Goal: Information Seeking & Learning: Learn about a topic

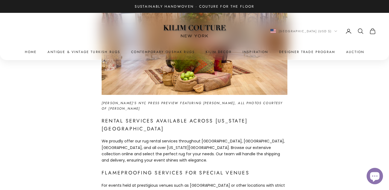
scroll to position [157, 0]
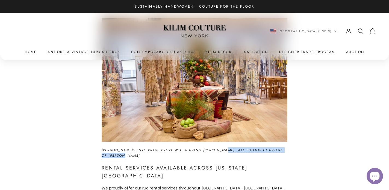
drag, startPoint x: 222, startPoint y: 150, endPoint x: 236, endPoint y: 156, distance: 15.8
click at [236, 156] on h6 "CAMILLA's NYC Press Preview Featuring Kilim Couture, All Photos Courtesy of Dav…" at bounding box center [195, 152] width 186 height 11
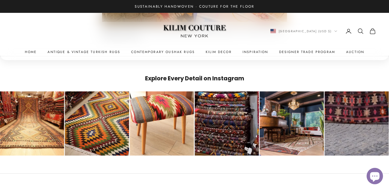
scroll to position [942, 0]
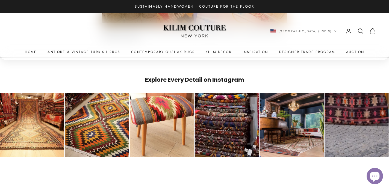
click at [227, 111] on div "Go to Instagram post" at bounding box center [226, 125] width 64 height 64
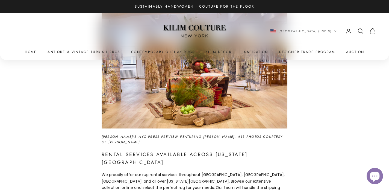
scroll to position [0, 0]
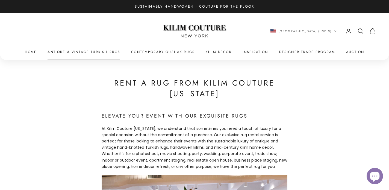
click at [117, 52] on link "Antique & Vintage Turkish Rugs" at bounding box center [83, 51] width 73 height 5
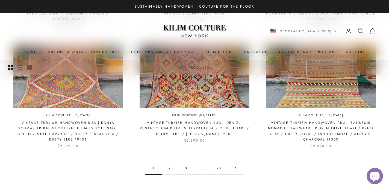
scroll to position [510, 0]
click at [169, 168] on link "2" at bounding box center [170, 168] width 16 height 12
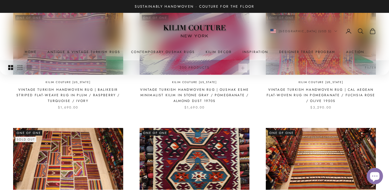
scroll to position [438, 0]
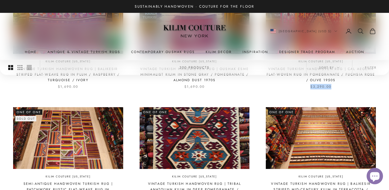
drag, startPoint x: 310, startPoint y: 88, endPoint x: 333, endPoint y: 88, distance: 22.9
click at [333, 88] on div "Vintage Turkish Handwoven Rug | Cal Aegean Flat-Woven Rug in Pomegranate / Fuch…" at bounding box center [321, 77] width 110 height 23
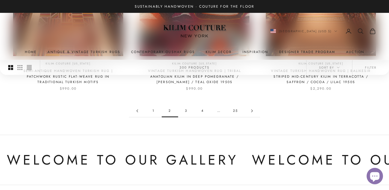
scroll to position [551, 0]
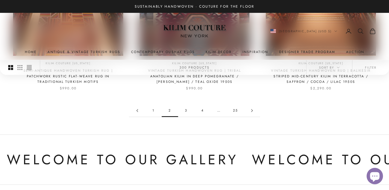
click at [185, 111] on link "3" at bounding box center [186, 110] width 16 height 12
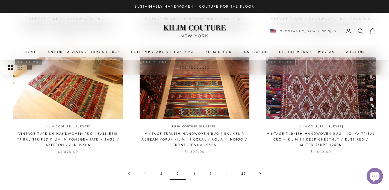
scroll to position [494, 0]
click at [194, 173] on link "4" at bounding box center [194, 173] width 16 height 12
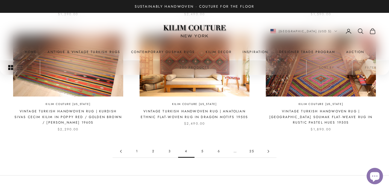
scroll to position [506, 0]
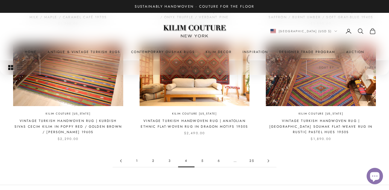
click at [360, 32] on icon "Secondary navigation" at bounding box center [360, 31] width 7 height 7
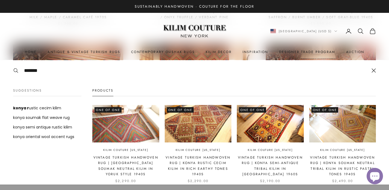
type input "*******"
click at [194, 122] on img at bounding box center [198, 123] width 67 height 37
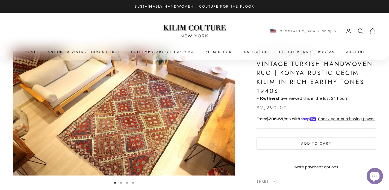
scroll to position [23, 0]
drag, startPoint x: 307, startPoint y: 71, endPoint x: 334, endPoint y: 71, distance: 27.0
click at [334, 71] on h1 "Vintage Turkish Handwoven Rug | Konya Rustic Cecim Kilim in Rich Earthy Tones 1…" at bounding box center [315, 77] width 119 height 36
click at [332, 89] on h1 "Vintage Turkish Handwoven Rug | Konya Rustic Cecim Kilim in Rich Earthy Tones 1…" at bounding box center [315, 77] width 119 height 36
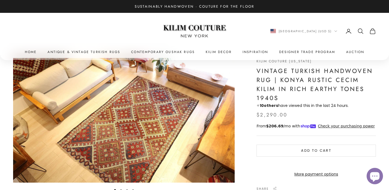
scroll to position [12, 0]
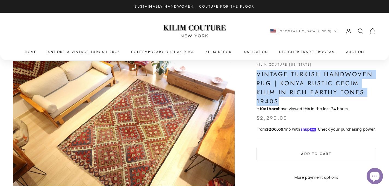
drag, startPoint x: 256, startPoint y: 77, endPoint x: 282, endPoint y: 98, distance: 33.6
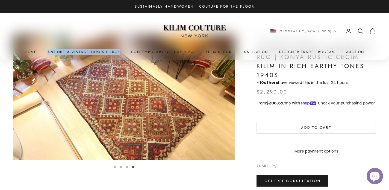
scroll to position [38, 0]
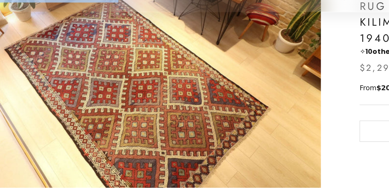
click at [121, 123] on img "Item 4 of 4" at bounding box center [123, 97] width 221 height 124
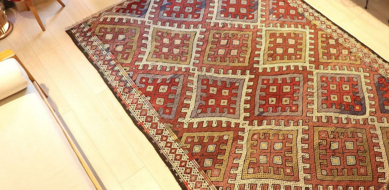
click at [124, 118] on img at bounding box center [194, 95] width 337 height 190
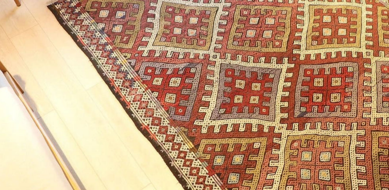
click at [124, 118] on img at bounding box center [215, 88] width 441 height 248
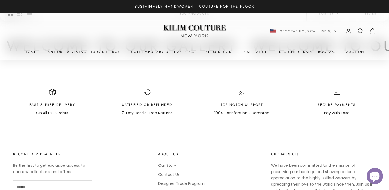
scroll to position [582, 0]
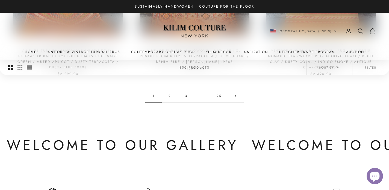
click at [169, 94] on link "2" at bounding box center [170, 96] width 16 height 12
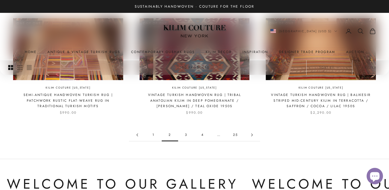
scroll to position [526, 0]
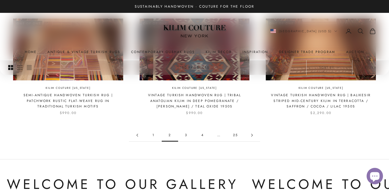
click at [185, 137] on link "3" at bounding box center [186, 135] width 16 height 12
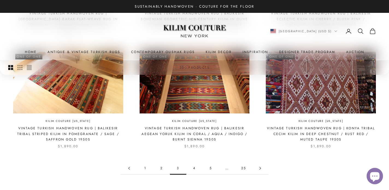
scroll to position [494, 0]
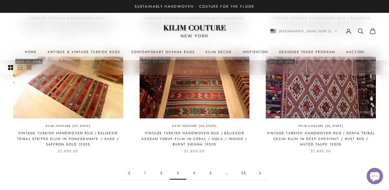
click at [359, 31] on icon "Secondary navigation" at bounding box center [360, 31] width 7 height 7
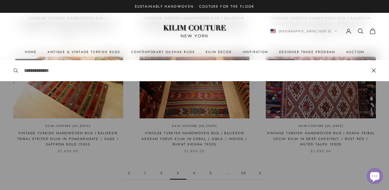
type input "*"
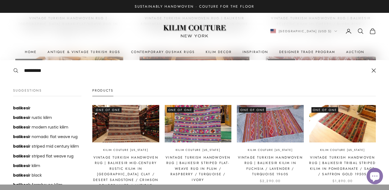
type input "*********"
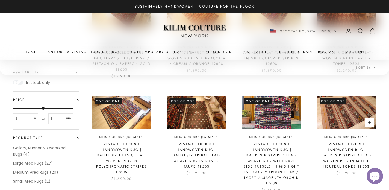
scroll to position [364, 0]
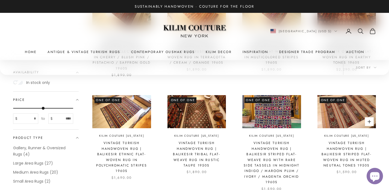
click at [334, 133] on link "Kilim Couture [US_STATE]" at bounding box center [346, 135] width 45 height 5
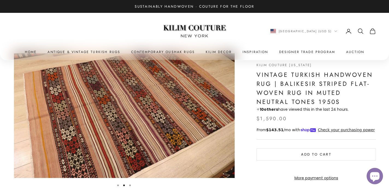
scroll to position [0, 228]
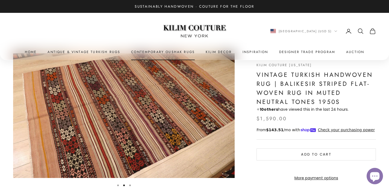
click at [144, 52] on link "Contemporary Oushak Rugs" at bounding box center [163, 51] width 64 height 5
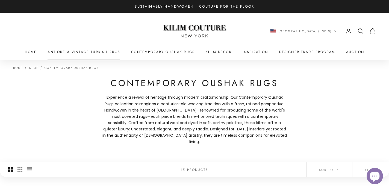
click at [105, 53] on link "Antique & Vintage Turkish Rugs" at bounding box center [83, 51] width 73 height 5
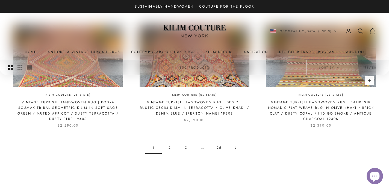
scroll to position [541, 0]
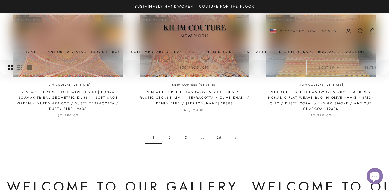
click at [169, 138] on link "2" at bounding box center [170, 137] width 16 height 12
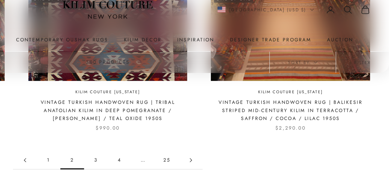
scroll to position [515, 0]
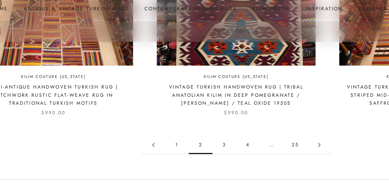
click at [187, 146] on link "3" at bounding box center [186, 146] width 16 height 12
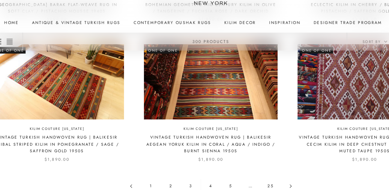
scroll to position [533, 0]
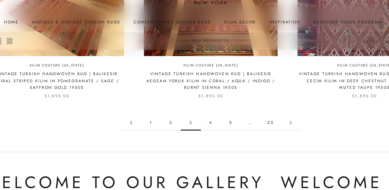
click at [193, 134] on link "4" at bounding box center [194, 134] width 16 height 12
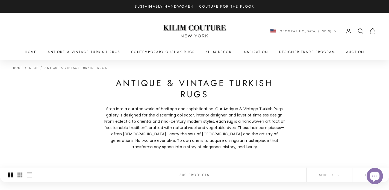
click at [192, 24] on img at bounding box center [194, 31] width 68 height 26
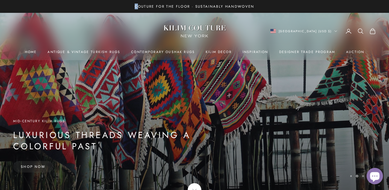
drag, startPoint x: 134, startPoint y: 7, endPoint x: 138, endPoint y: 7, distance: 3.3
click at [138, 7] on announcement-bar-carousel "Couture for the Floor · Sustainably Handwoven" at bounding box center [194, 7] width 153 height 6
click at [138, 7] on p "Couture for the Floor · Sustainably Handwoven" at bounding box center [194, 7] width 119 height 6
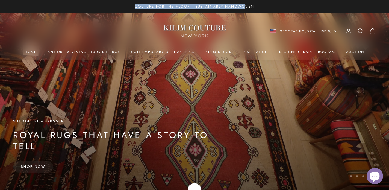
drag, startPoint x: 133, startPoint y: 5, endPoint x: 243, endPoint y: 6, distance: 110.0
click at [243, 6] on announcement-bar-carousel "Couture for the Floor · Sustainably Handwoven" at bounding box center [194, 7] width 153 height 6
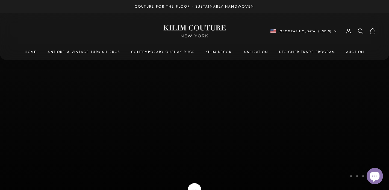
click at [252, 5] on p "Couture for the Floor · Sustainably Handwoven" at bounding box center [194, 7] width 119 height 6
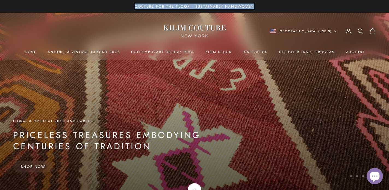
drag, startPoint x: 258, startPoint y: 9, endPoint x: 130, endPoint y: 4, distance: 127.3
click at [130, 4] on announcement-bar-carousel "Couture for the Floor · Sustainably Handwoven" at bounding box center [194, 7] width 153 height 6
click at [131, 5] on announcement-bar-carousel "Couture for the Floor · Sustainably Handwoven" at bounding box center [194, 7] width 153 height 6
drag, startPoint x: 133, startPoint y: 6, endPoint x: 192, endPoint y: 7, distance: 59.0
click at [192, 7] on announcement-bar-carousel "Couture for the Floor · Sustainably Handwoven" at bounding box center [194, 7] width 153 height 6
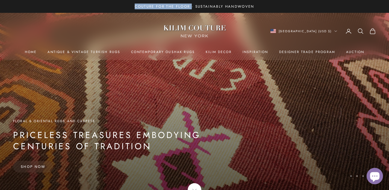
click at [192, 7] on p "Couture for the Floor · Sustainably Handwoven" at bounding box center [194, 7] width 119 height 6
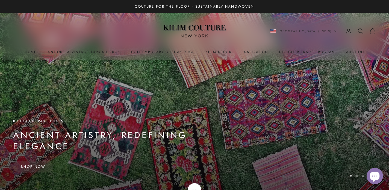
click at [197, 37] on img at bounding box center [194, 31] width 68 height 26
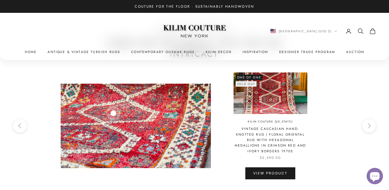
scroll to position [1311, 0]
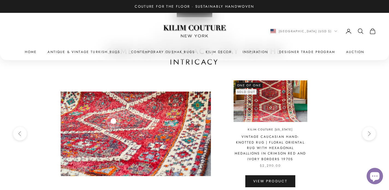
click at [374, 136] on button "Next" at bounding box center [369, 134] width 14 height 14
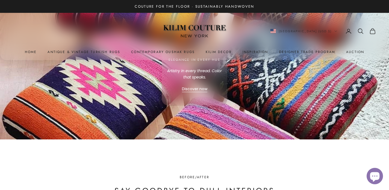
scroll to position [1498, 0]
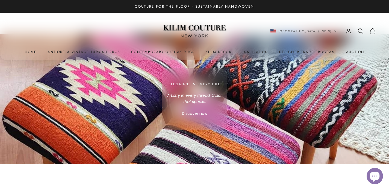
click at [200, 115] on link "Discover now" at bounding box center [194, 113] width 25 height 6
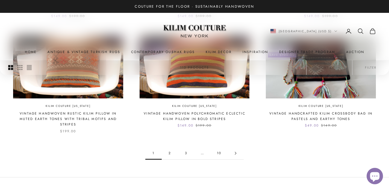
scroll to position [482, 0]
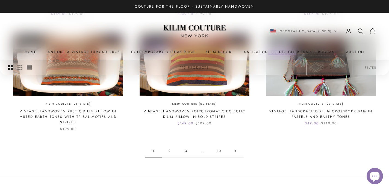
click at [168, 152] on link "2" at bounding box center [170, 151] width 16 height 12
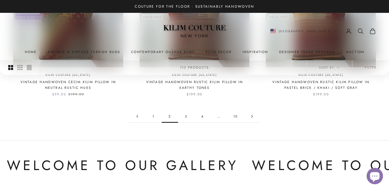
scroll to position [428, 0]
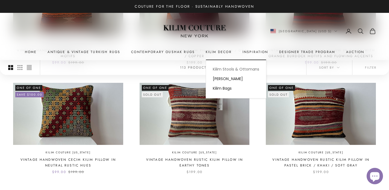
click at [225, 69] on link "Kilim Stools & Ottomans" at bounding box center [236, 69] width 60 height 10
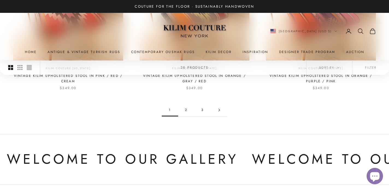
scroll to position [507, 0]
click at [186, 109] on link "2" at bounding box center [186, 109] width 16 height 12
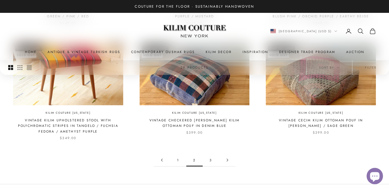
scroll to position [467, 0]
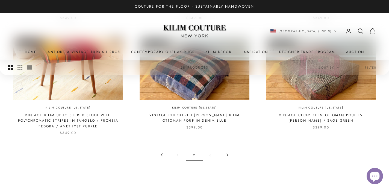
click at [177, 156] on link "1" at bounding box center [178, 155] width 16 height 12
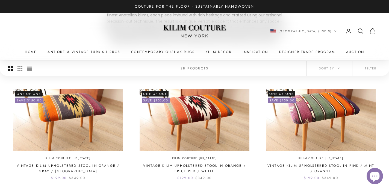
scroll to position [90, 0]
